Goal: Information Seeking & Learning: Understand process/instructions

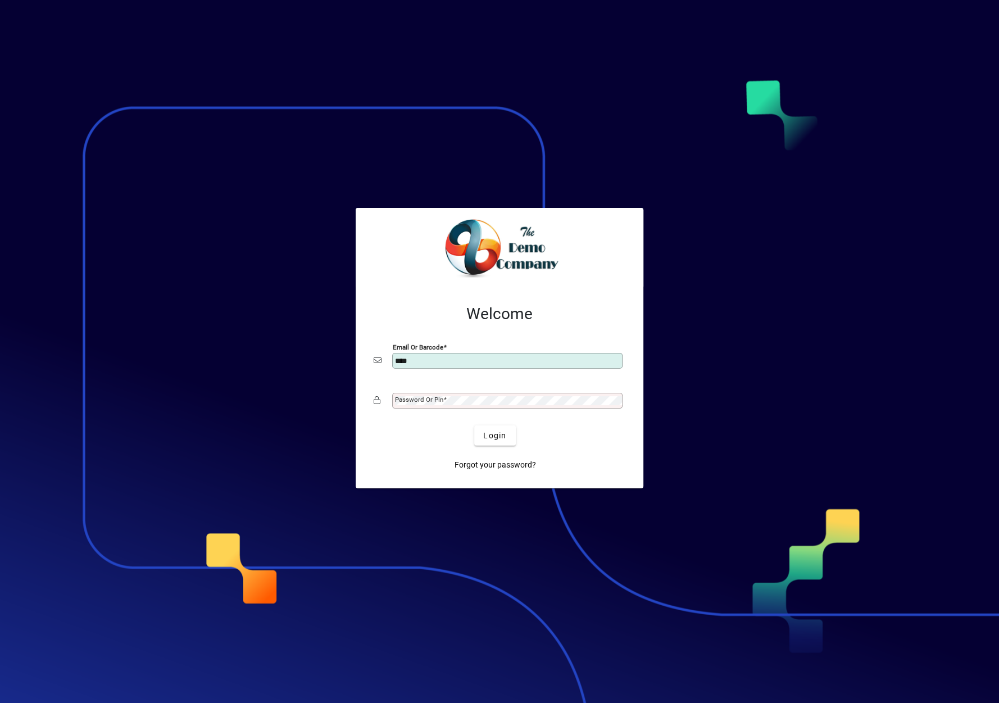
type input "**********"
click at [430, 398] on mat-label "Password or Pin" at bounding box center [419, 400] width 48 height 8
click at [474, 425] on button "Login" at bounding box center [494, 435] width 41 height 20
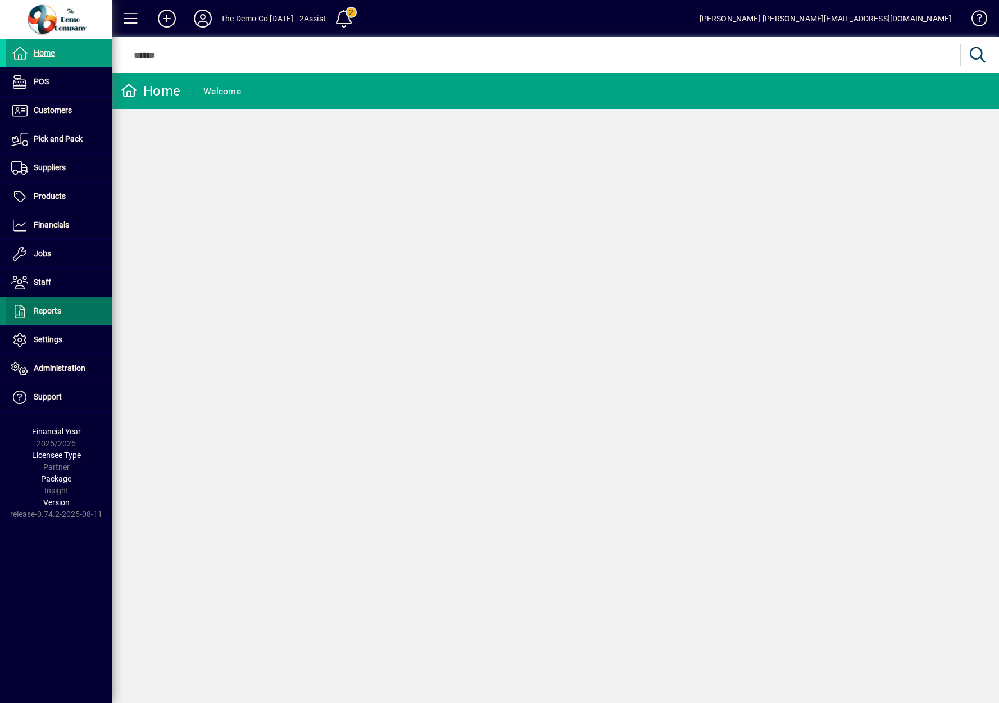
click at [81, 309] on span at bounding box center [59, 311] width 107 height 27
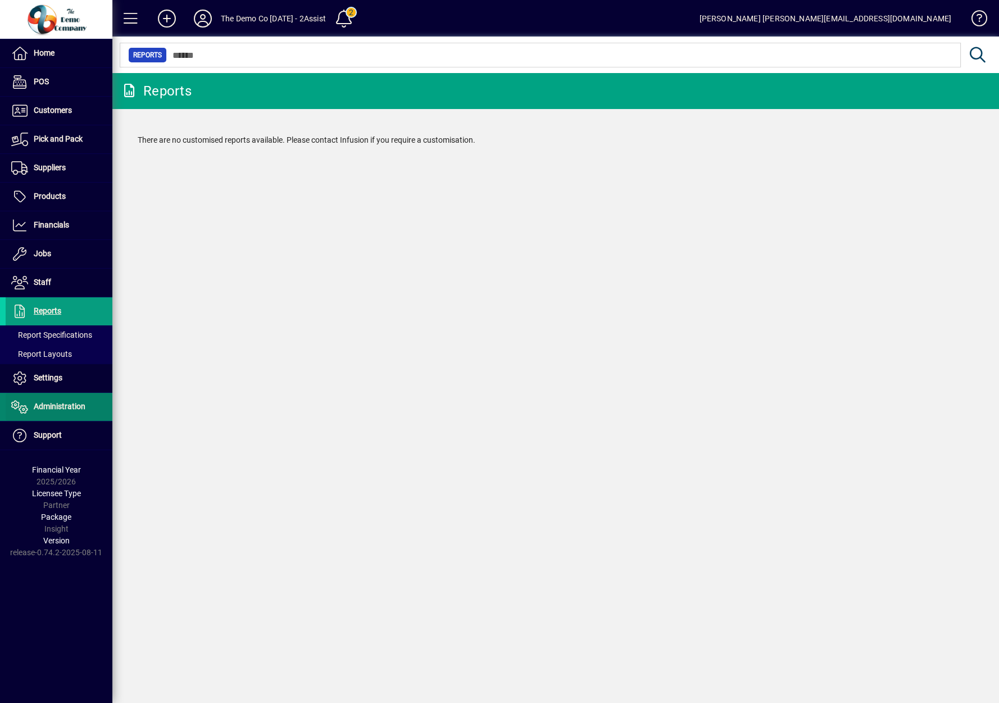
click at [76, 407] on span "Administration" at bounding box center [60, 406] width 52 height 9
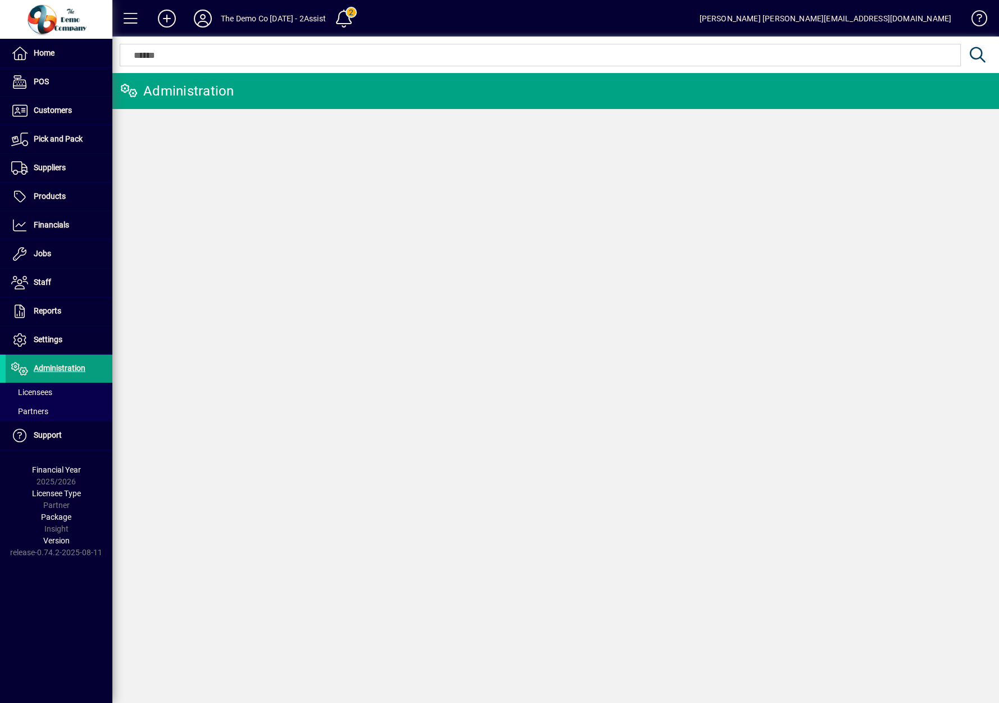
click at [976, 20] on span at bounding box center [973, 20] width 27 height 27
